Goal: Information Seeking & Learning: Understand process/instructions

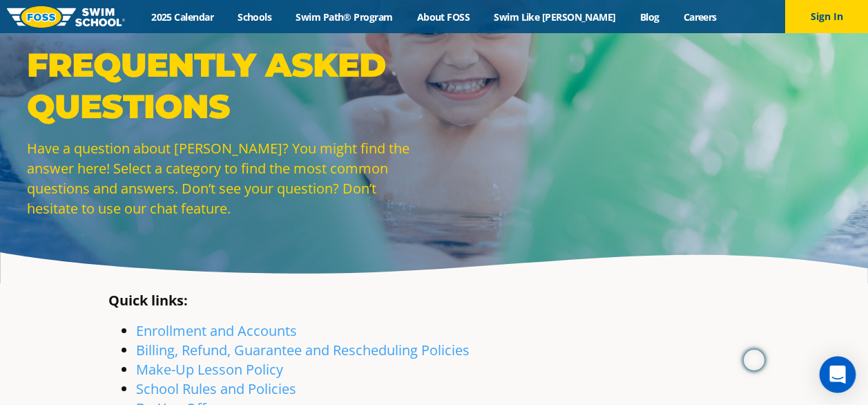
click at [835, 369] on icon "Open Intercom Messenger" at bounding box center [838, 374] width 16 height 18
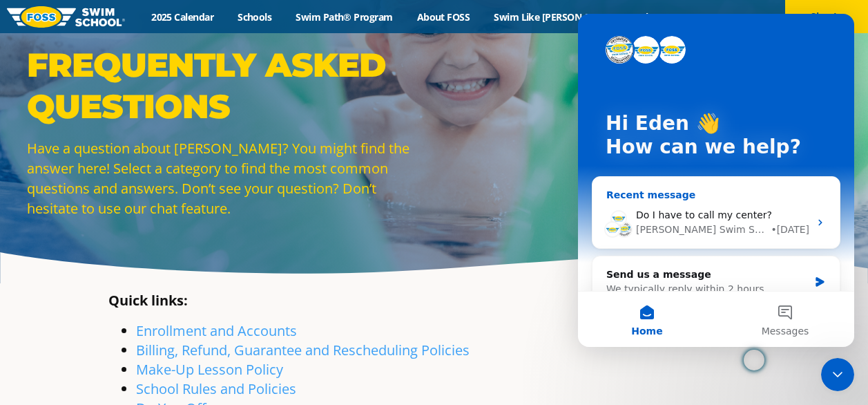
click at [748, 220] on div "Do I have to call my center?" at bounding box center [722, 215] width 173 height 15
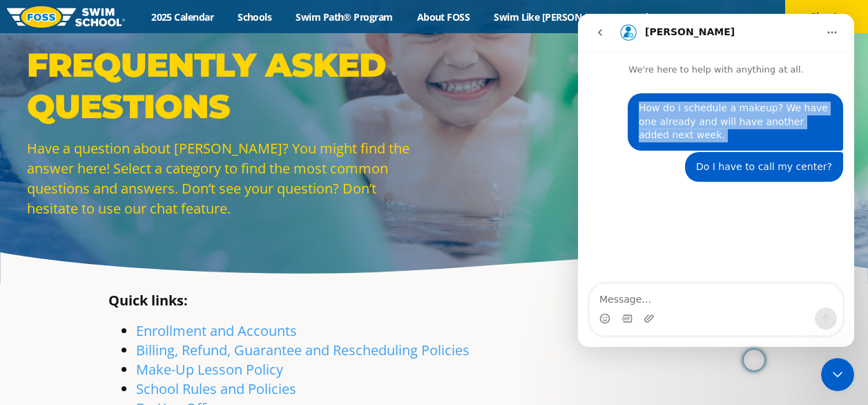
drag, startPoint x: 639, startPoint y: 106, endPoint x: 723, endPoint y: 142, distance: 91.0
click at [723, 142] on div "How do i schedule a makeup? We have one already and will have another added nex…" at bounding box center [736, 121] width 216 height 57
copy div "How do i schedule a makeup? We have one already and will have another added nex…"
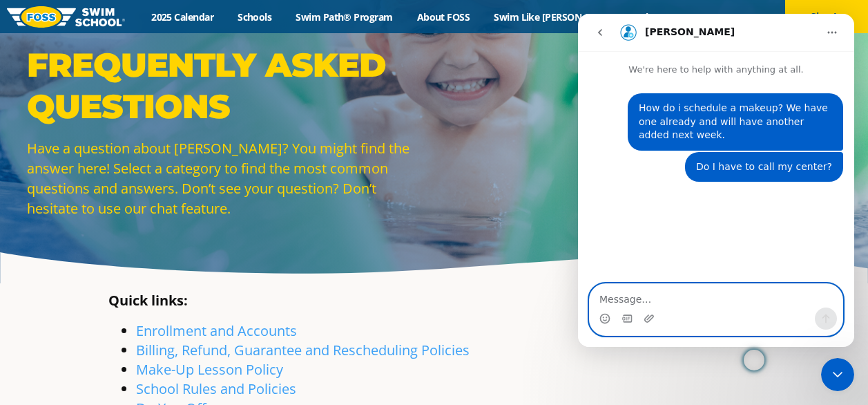
click at [703, 298] on textarea "Message…" at bounding box center [716, 295] width 253 height 23
paste textarea "How do i schedule a makeup? We have one already and will have another added nex…"
type textarea "How do i schedule a makeup? We have one already and will have another added nex…"
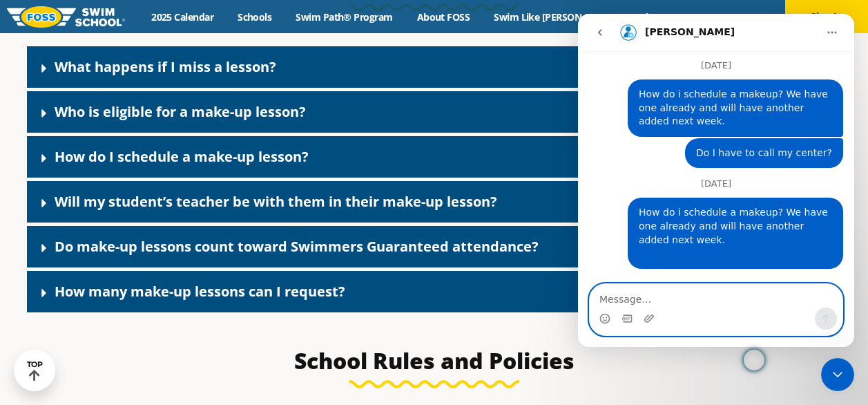
scroll to position [1549, 0]
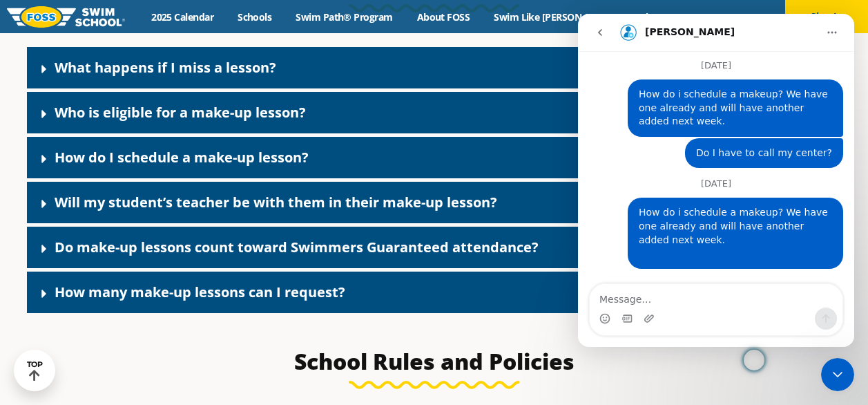
click at [260, 163] on link "How do I schedule a make-up lesson?" at bounding box center [182, 157] width 254 height 19
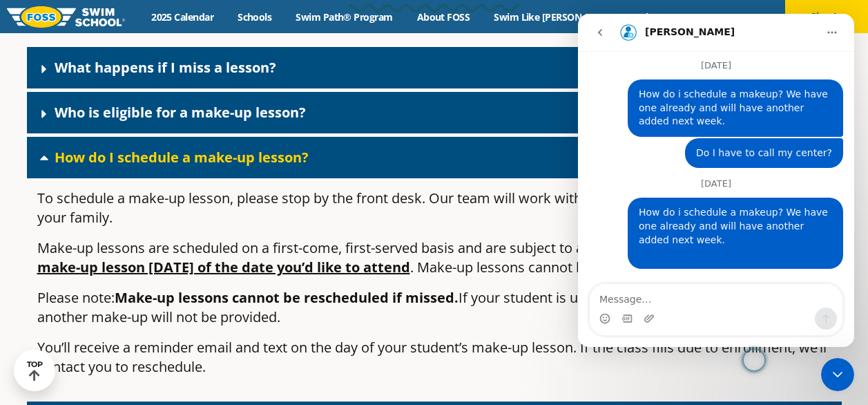
click at [596, 39] on button "go back" at bounding box center [600, 32] width 26 height 26
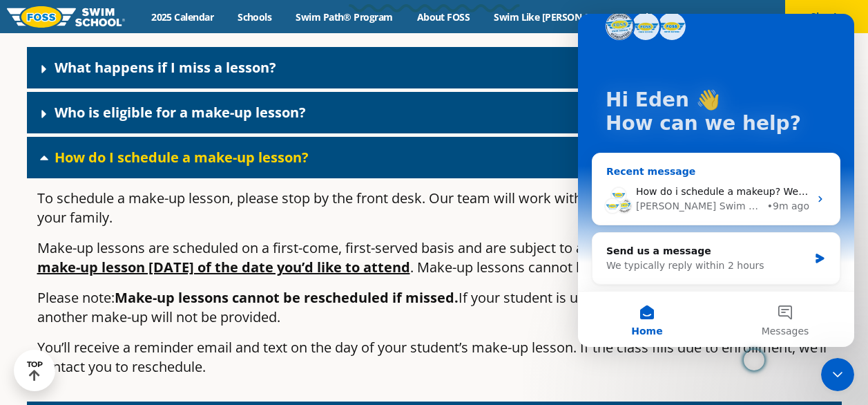
scroll to position [24, 0]
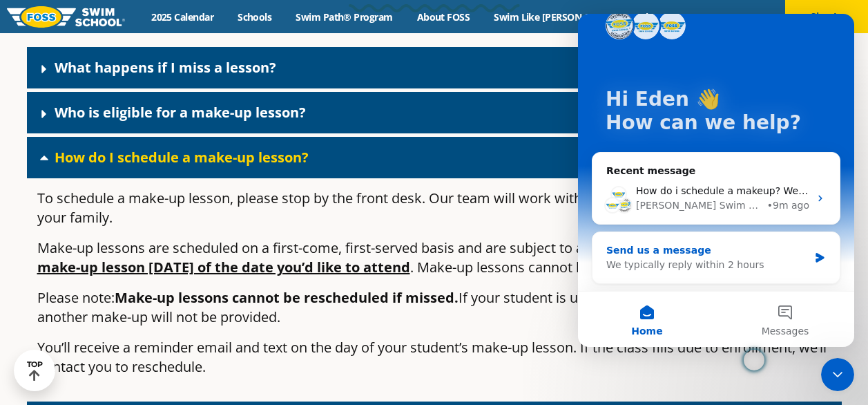
click at [749, 267] on div "We typically reply within 2 hours" at bounding box center [708, 265] width 202 height 15
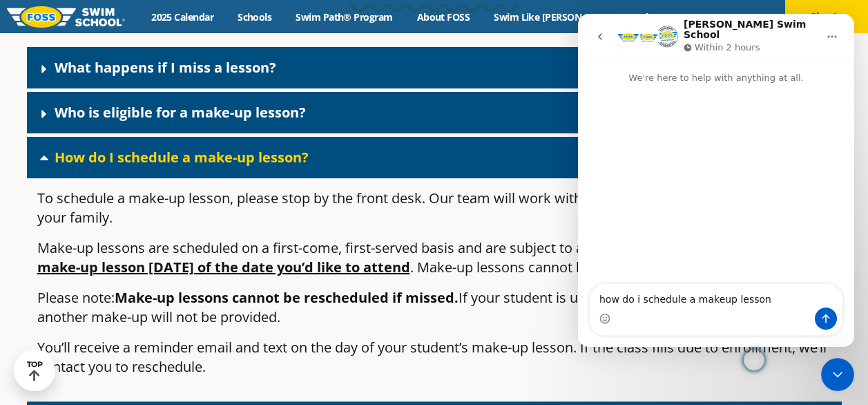
type textarea "how do i schedule a makeup lesson?"
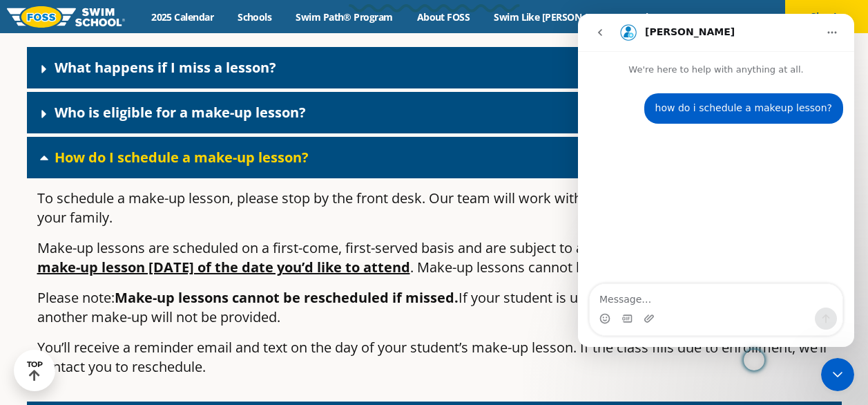
click at [840, 31] on button "Home" at bounding box center [832, 32] width 26 height 26
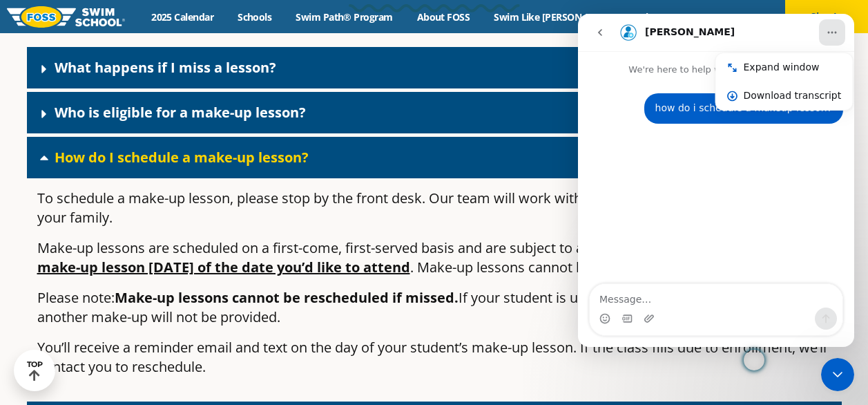
click at [548, 217] on p "To schedule a make-up lesson, please stop by the front desk. Our team will work…" at bounding box center [434, 208] width 795 height 39
click at [751, 72] on div "Expand window" at bounding box center [793, 67] width 98 height 15
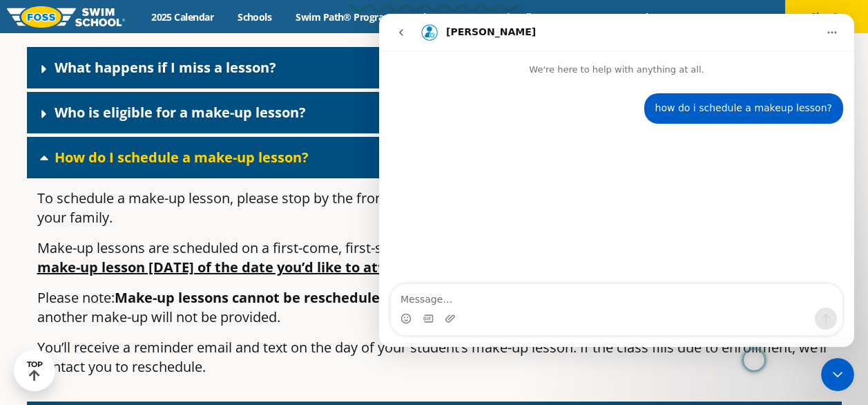
click at [409, 32] on button "go back" at bounding box center [401, 32] width 26 height 26
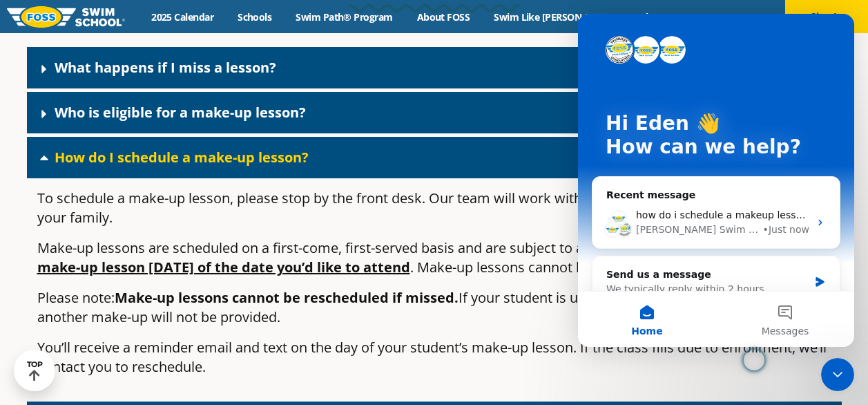
click at [529, 215] on p "To schedule a make-up lesson, please stop by the front desk. Our team will work…" at bounding box center [434, 208] width 795 height 39
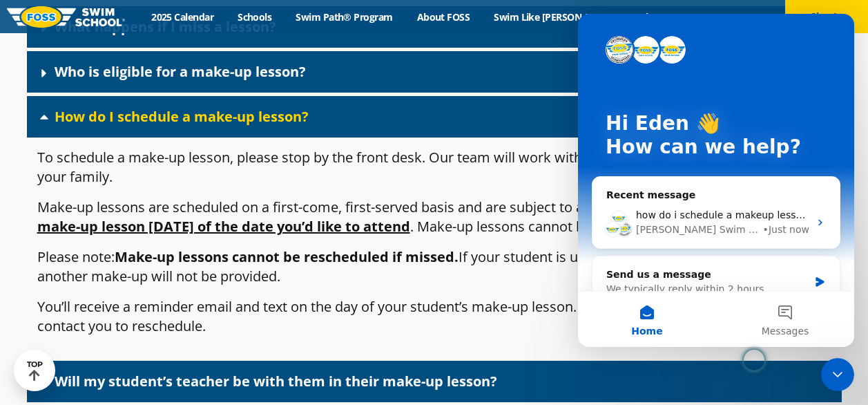
scroll to position [1599, 0]
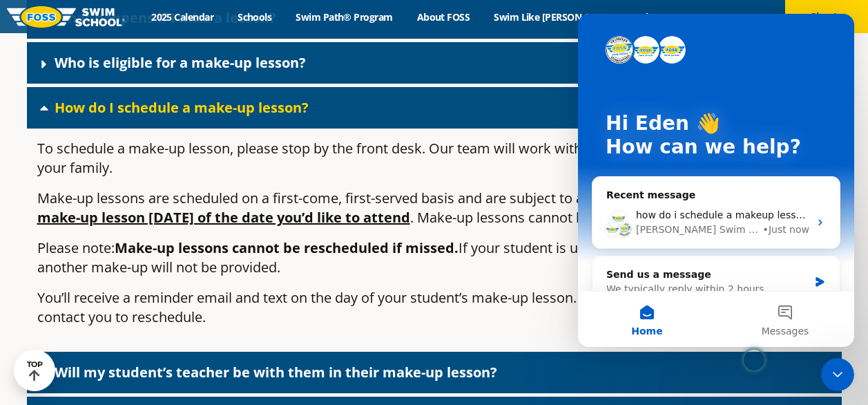
click at [654, 311] on button "Home" at bounding box center [647, 319] width 138 height 55
click at [833, 369] on icon "Close Intercom Messenger" at bounding box center [838, 374] width 17 height 17
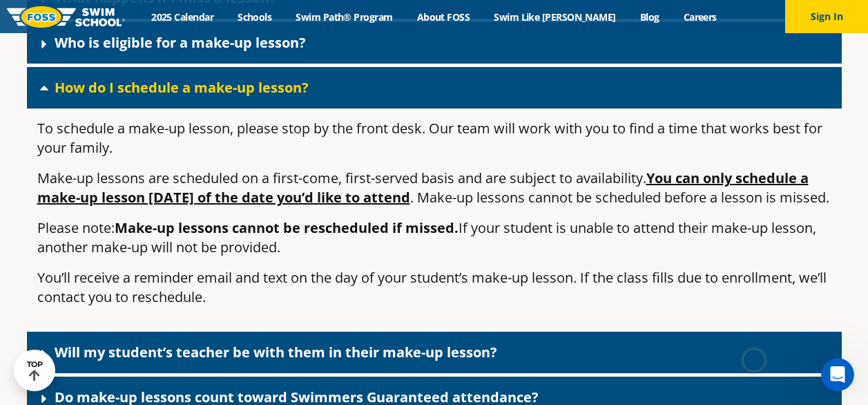
scroll to position [1616, 0]
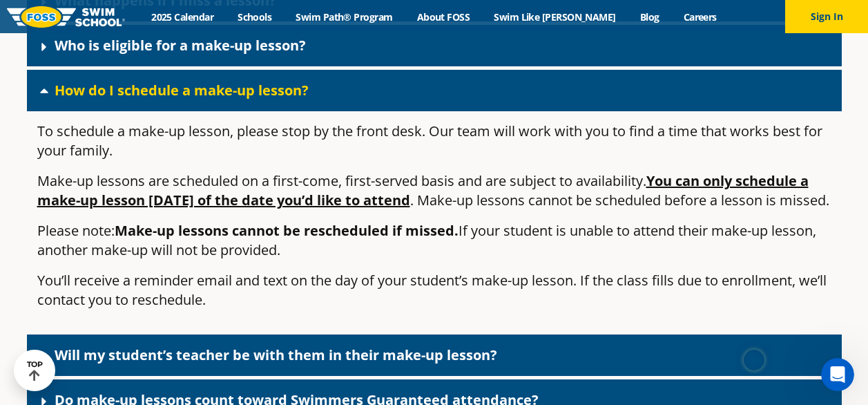
click at [495, 57] on div "Who is eligible for a make-up lesson?" at bounding box center [434, 45] width 815 height 41
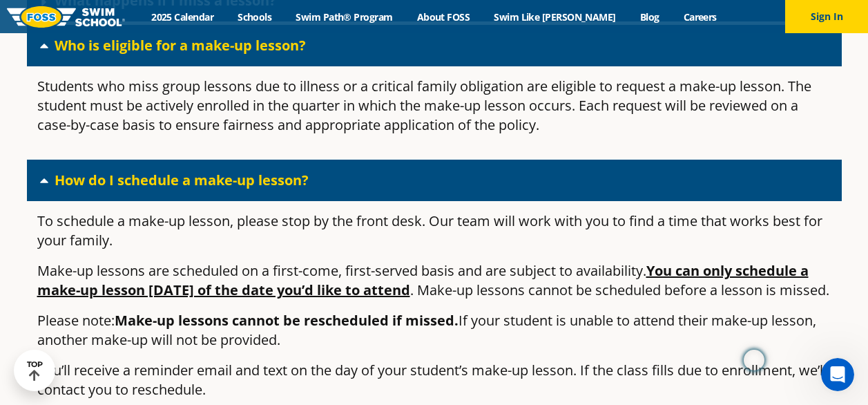
click at [495, 56] on div "Who is eligible for a make-up lesson?" at bounding box center [434, 45] width 815 height 41
